Goal: Task Accomplishment & Management: Manage account settings

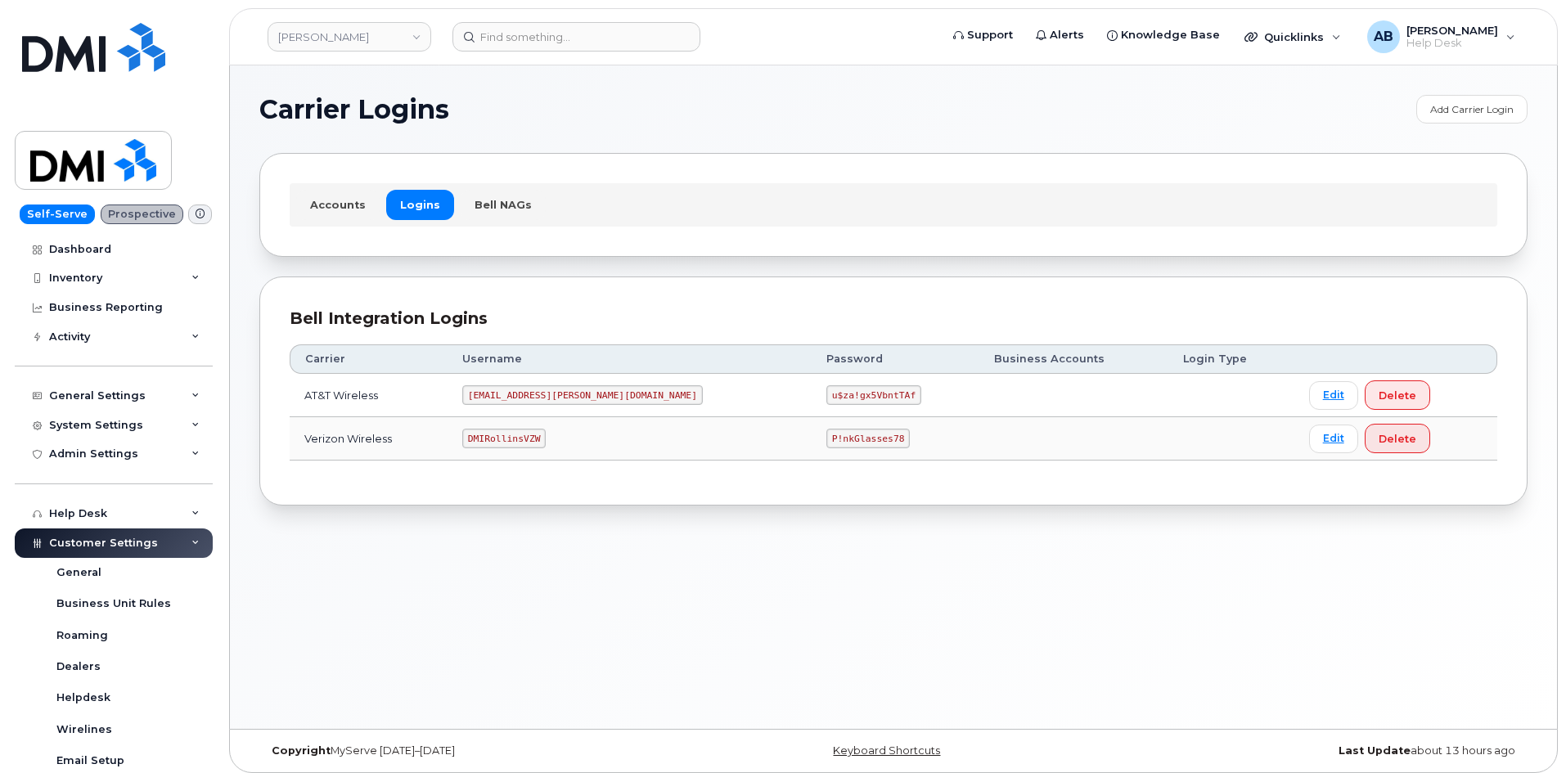
drag, startPoint x: 524, startPoint y: 456, endPoint x: 526, endPoint y: 447, distance: 10.0
click at [523, 453] on td "DMIRollinsVZW" at bounding box center [629, 438] width 364 height 43
click at [532, 438] on code "DMIRollinsVZW" at bounding box center [503, 439] width 83 height 20
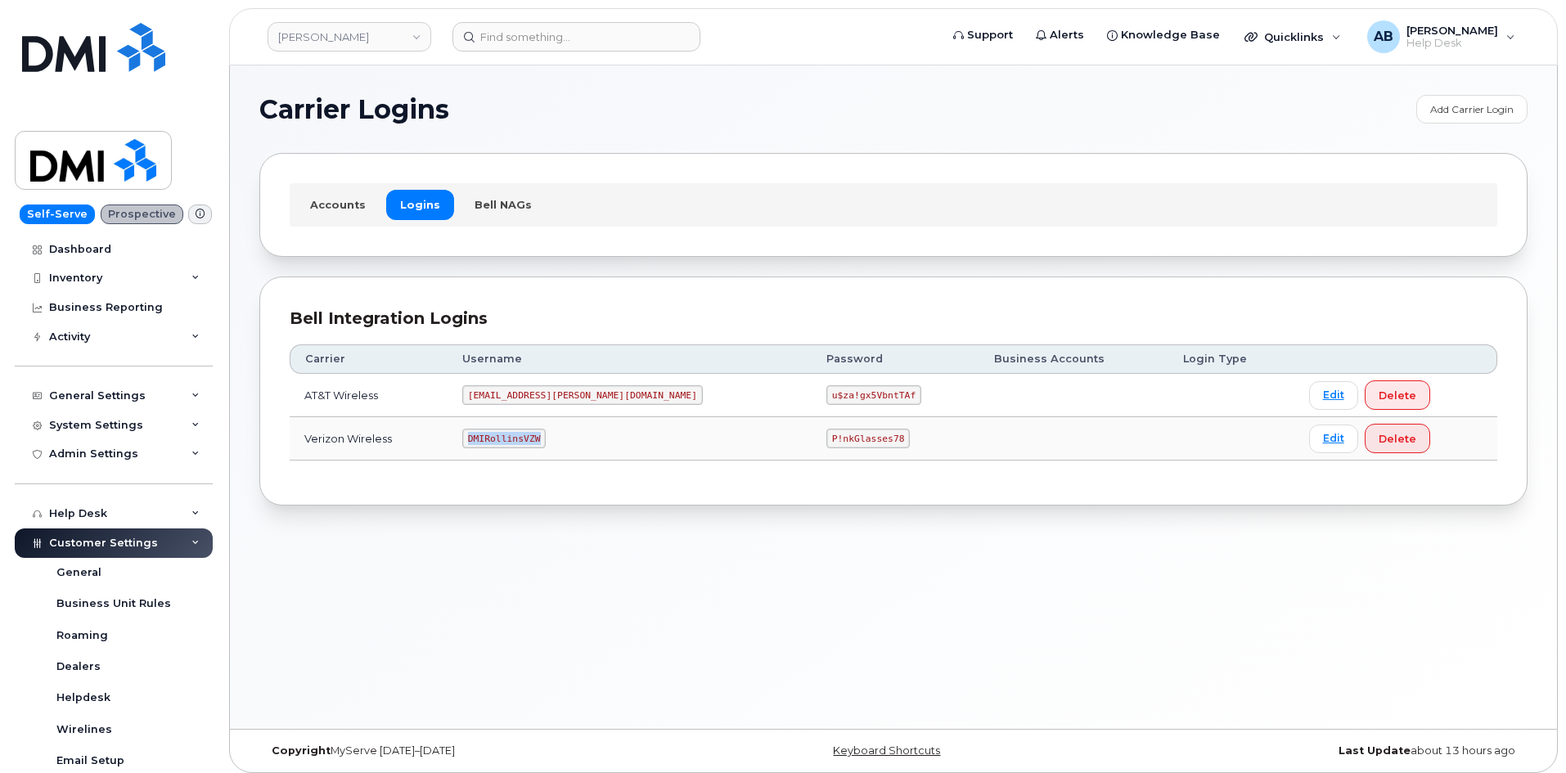
copy code "DMIRollinsVZW"
click at [826, 438] on code "P!nkGlasses78" at bounding box center [867, 439] width 83 height 20
copy code "P!nkGlasses78"
